Goal: Task Accomplishment & Management: Use online tool/utility

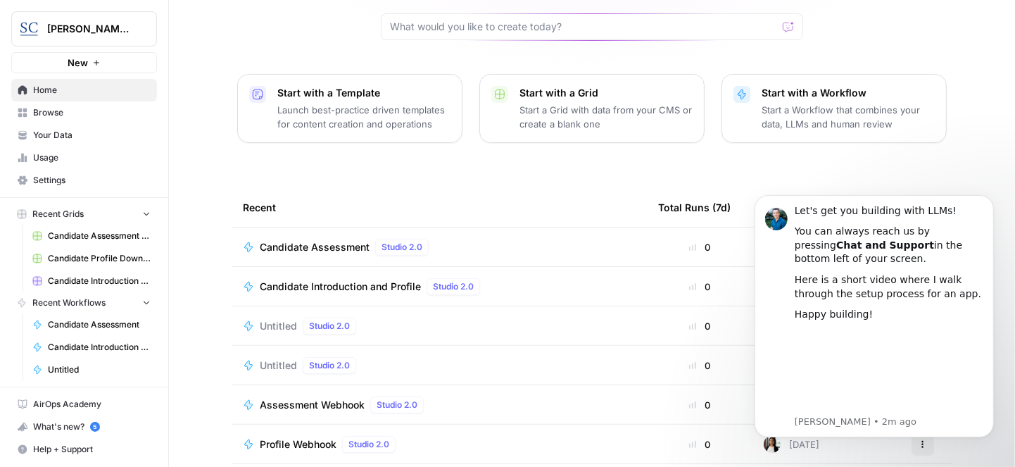
scroll to position [180, 0]
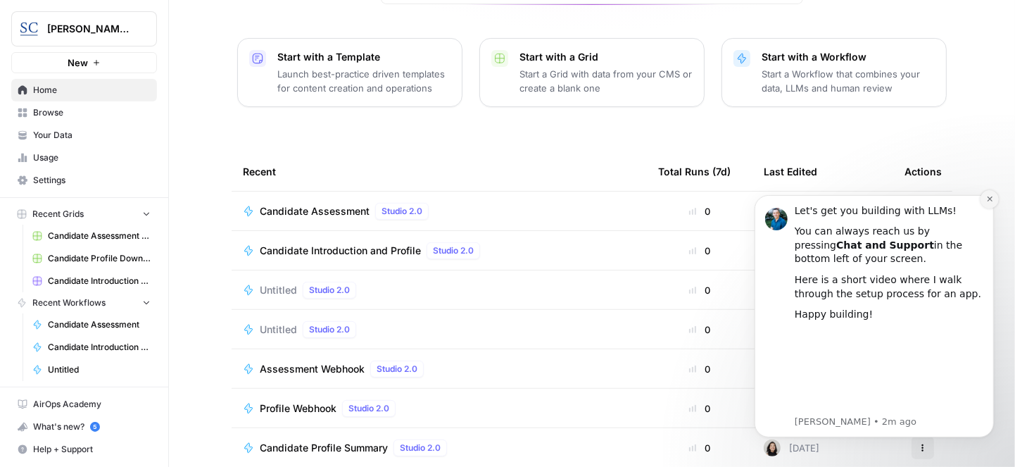
click at [989, 194] on icon "Dismiss notification" at bounding box center [989, 198] width 8 height 8
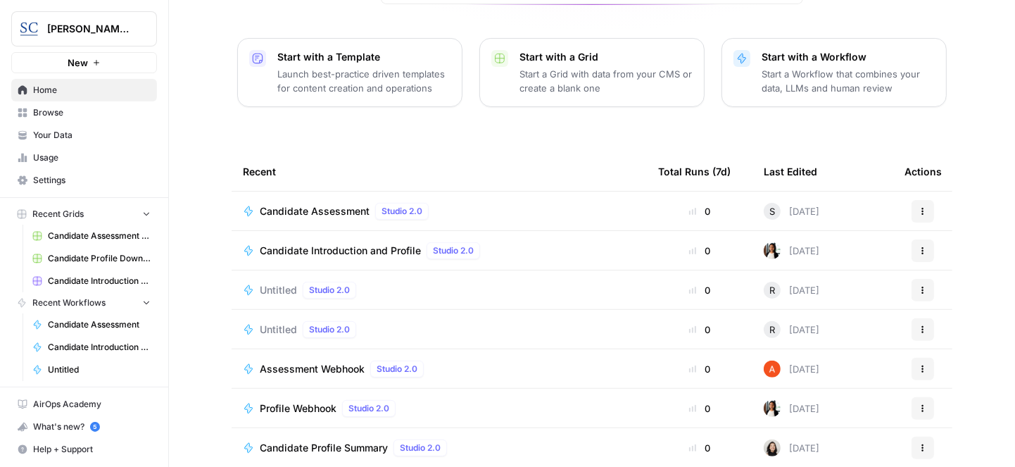
click at [922, 210] on icon "button" at bounding box center [923, 211] width 2 height 2
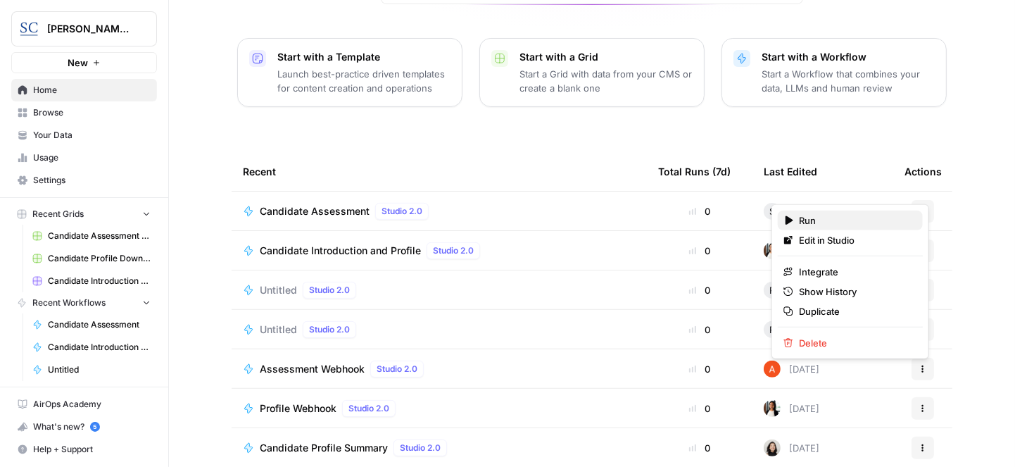
click at [816, 215] on span "Run" at bounding box center [855, 220] width 113 height 14
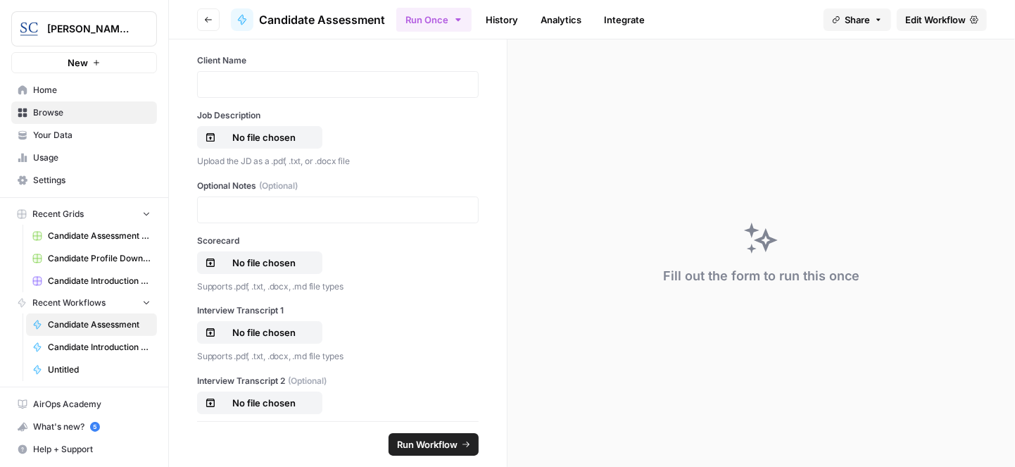
scroll to position [281, 0]
